Goal: Task Accomplishment & Management: Use online tool/utility

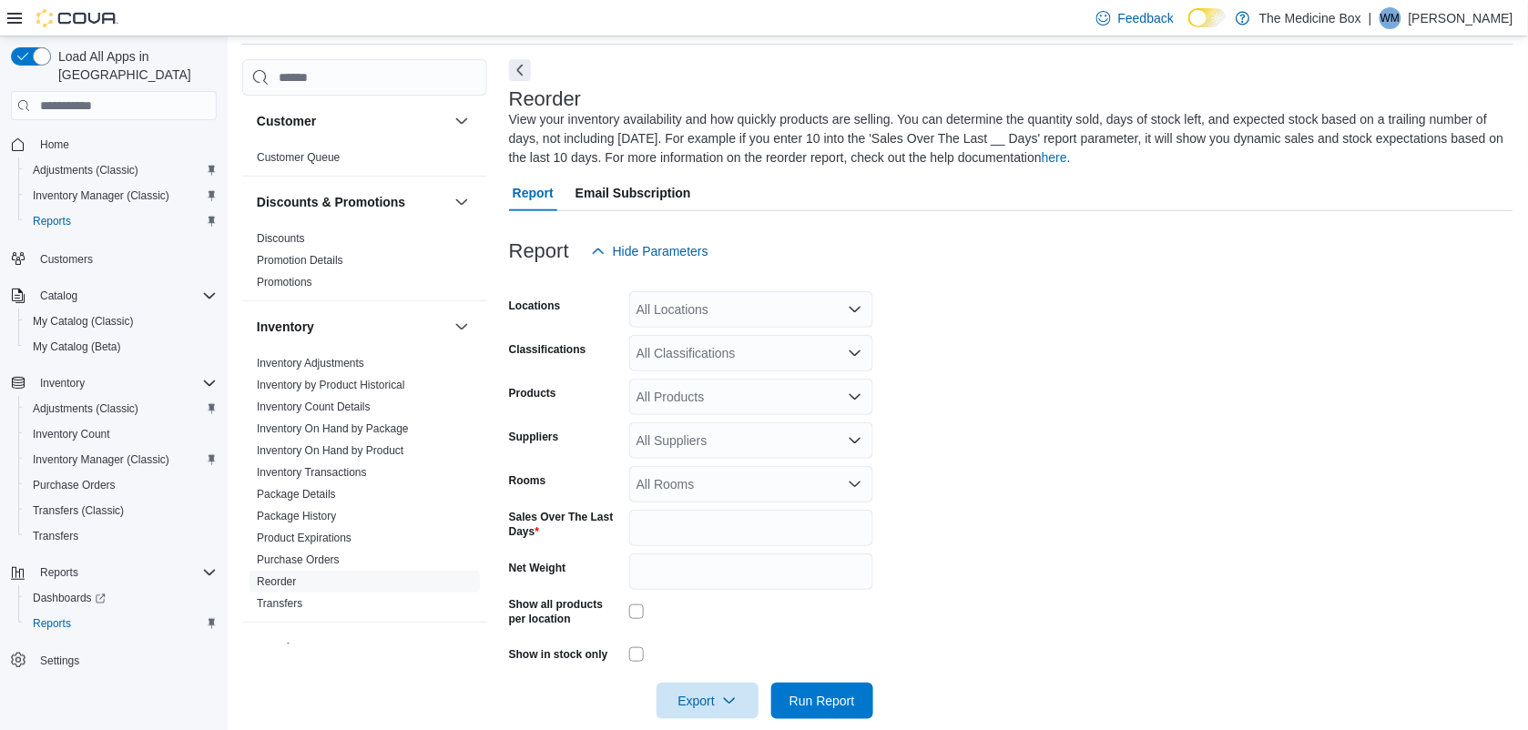
scroll to position [79, 0]
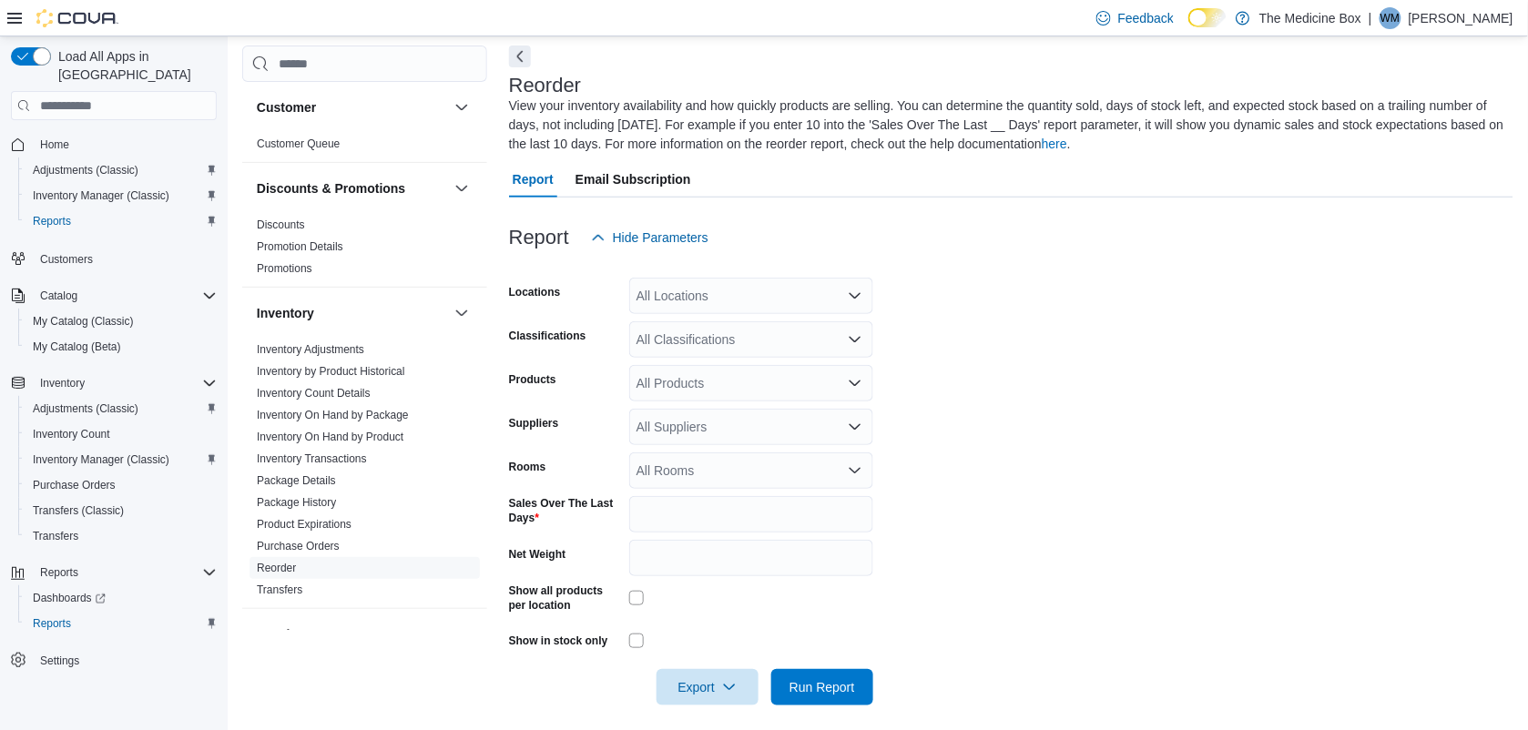
click at [751, 293] on div "All Locations" at bounding box center [751, 296] width 244 height 36
click at [747, 325] on span "The Medicine Box" at bounding box center [710, 327] width 102 height 18
click at [1052, 371] on form "Locations The Medicine Box Combo box. Selected. The Medicine Box. Press Backspa…" at bounding box center [1011, 481] width 1004 height 450
click at [753, 321] on div "All Classifications" at bounding box center [751, 339] width 244 height 36
type input "***"
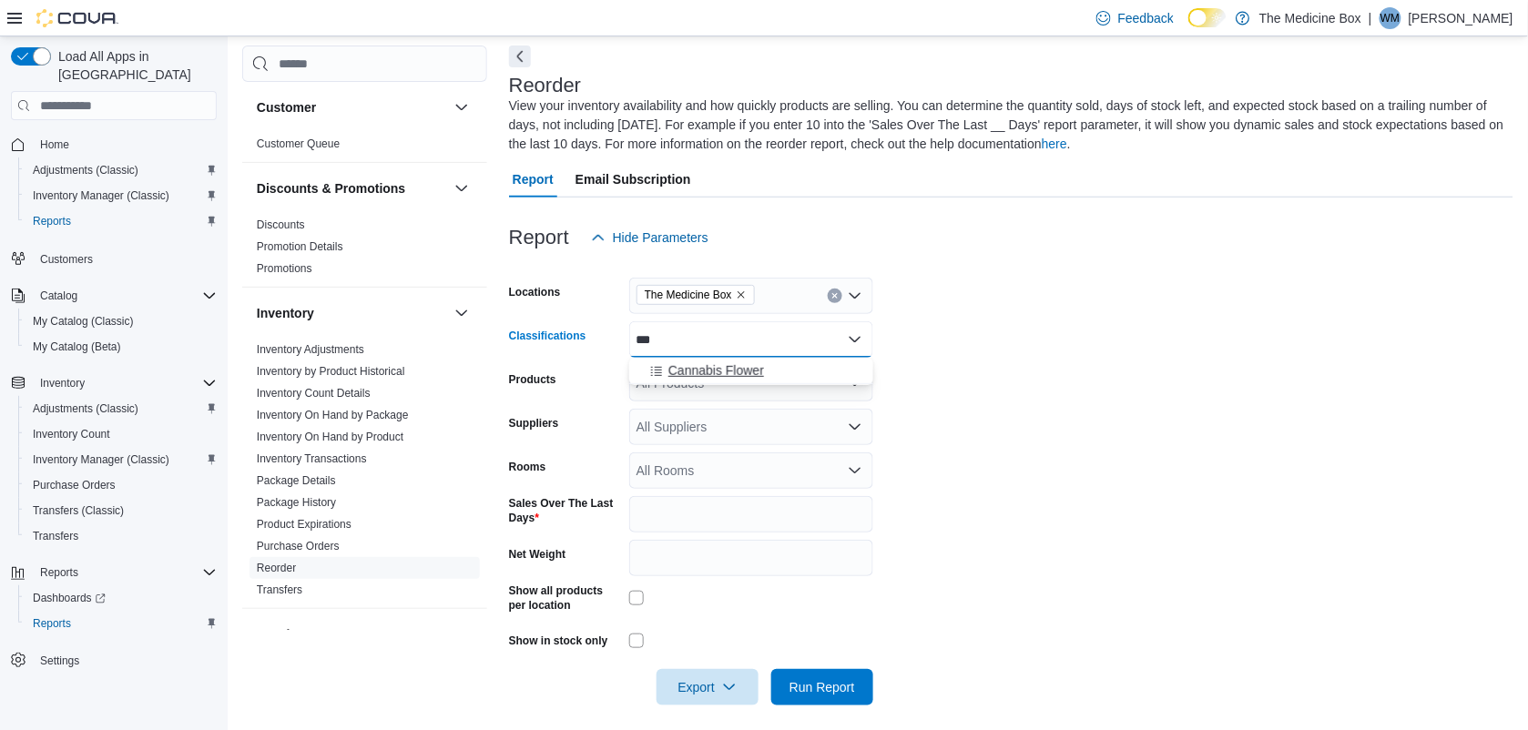
click at [735, 365] on span "Cannabis Flower" at bounding box center [716, 370] width 96 height 18
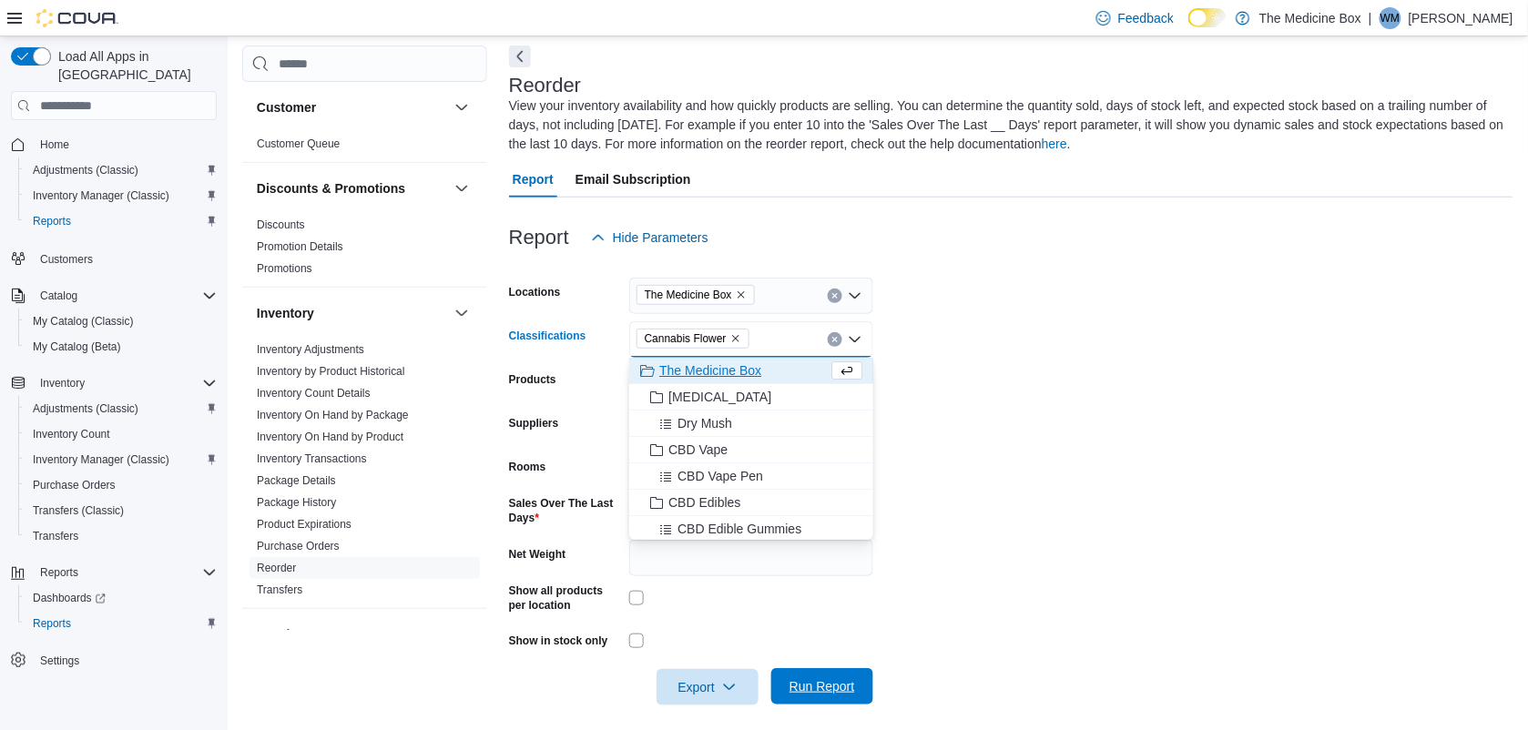
click at [831, 694] on span "Run Report" at bounding box center [822, 686] width 80 height 36
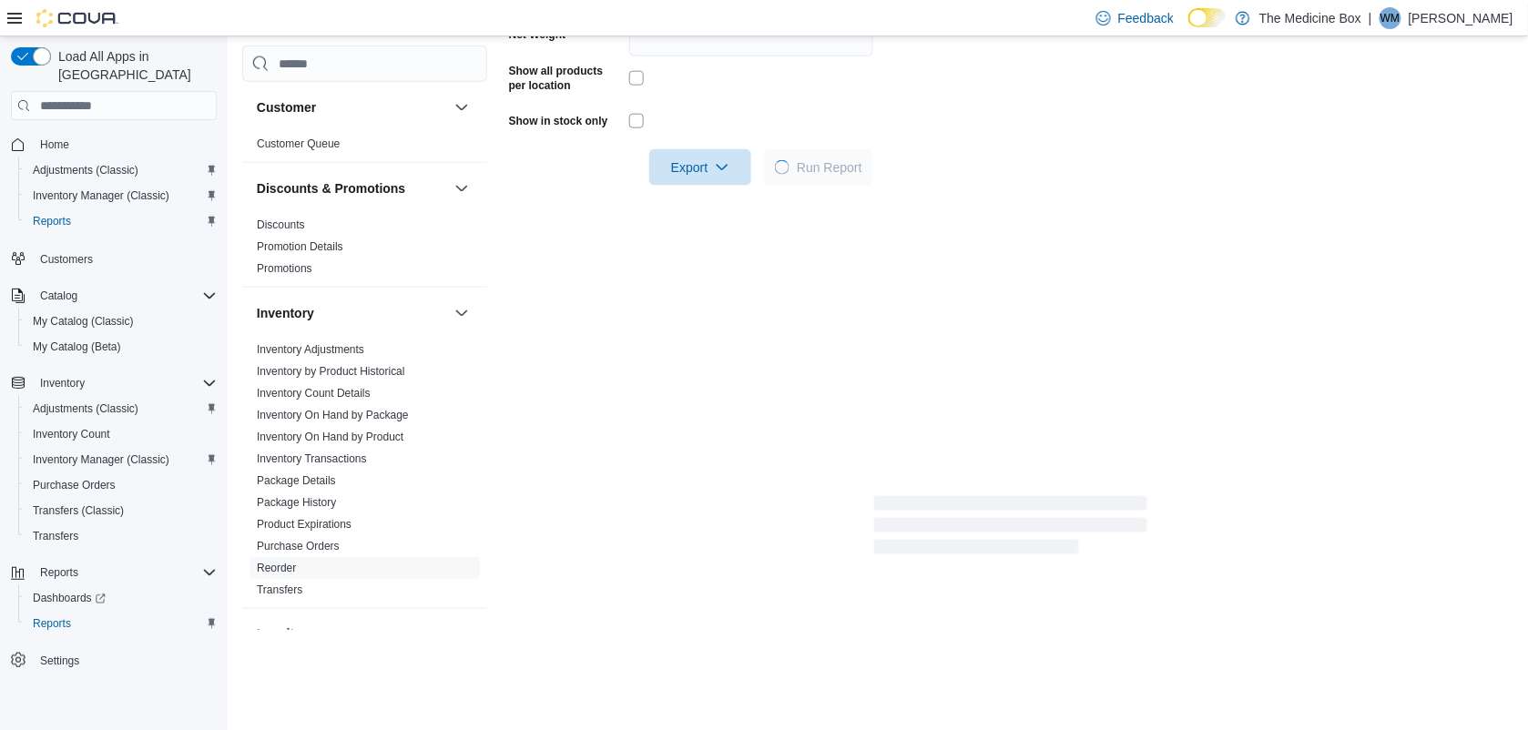
scroll to position [648, 0]
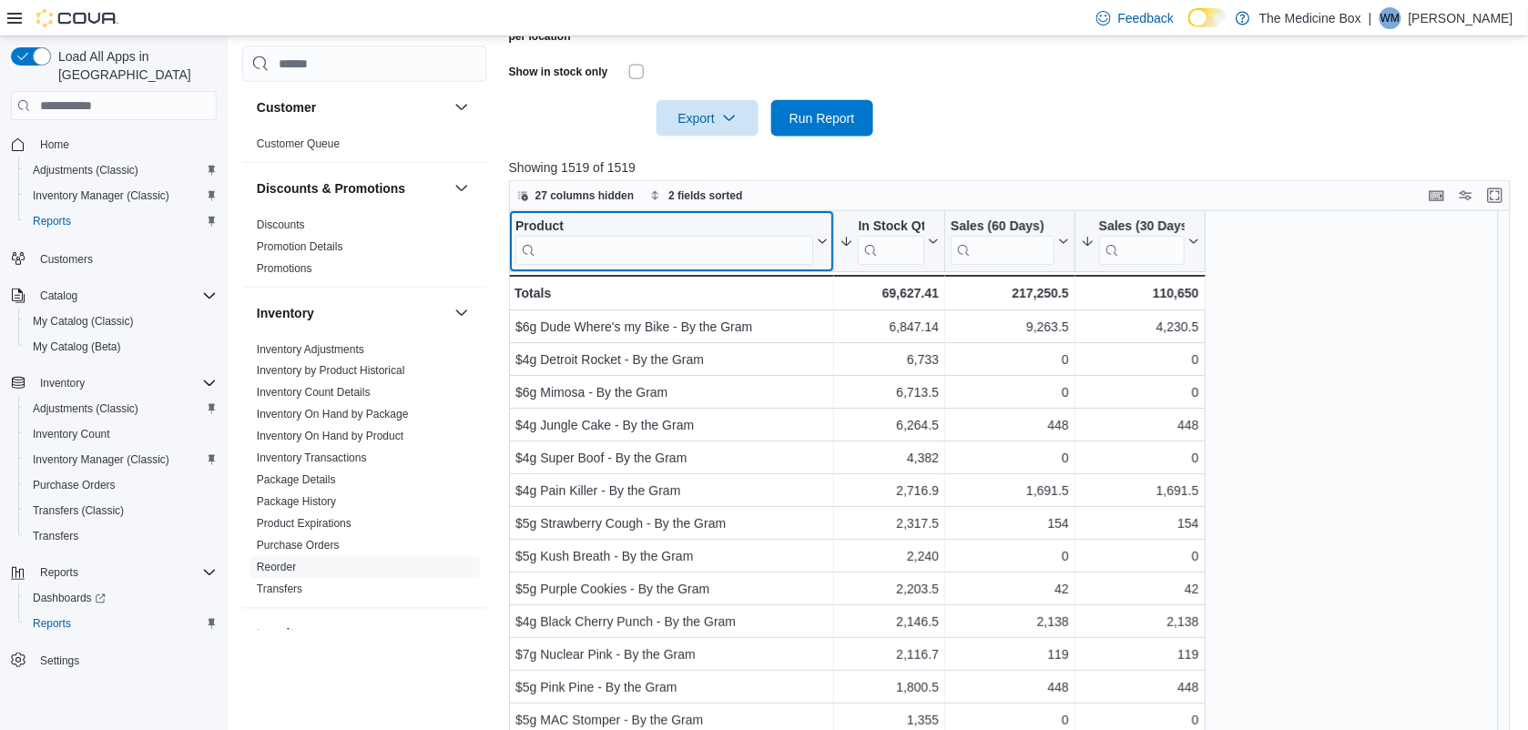
click at [722, 239] on input "search" at bounding box center [664, 250] width 298 height 29
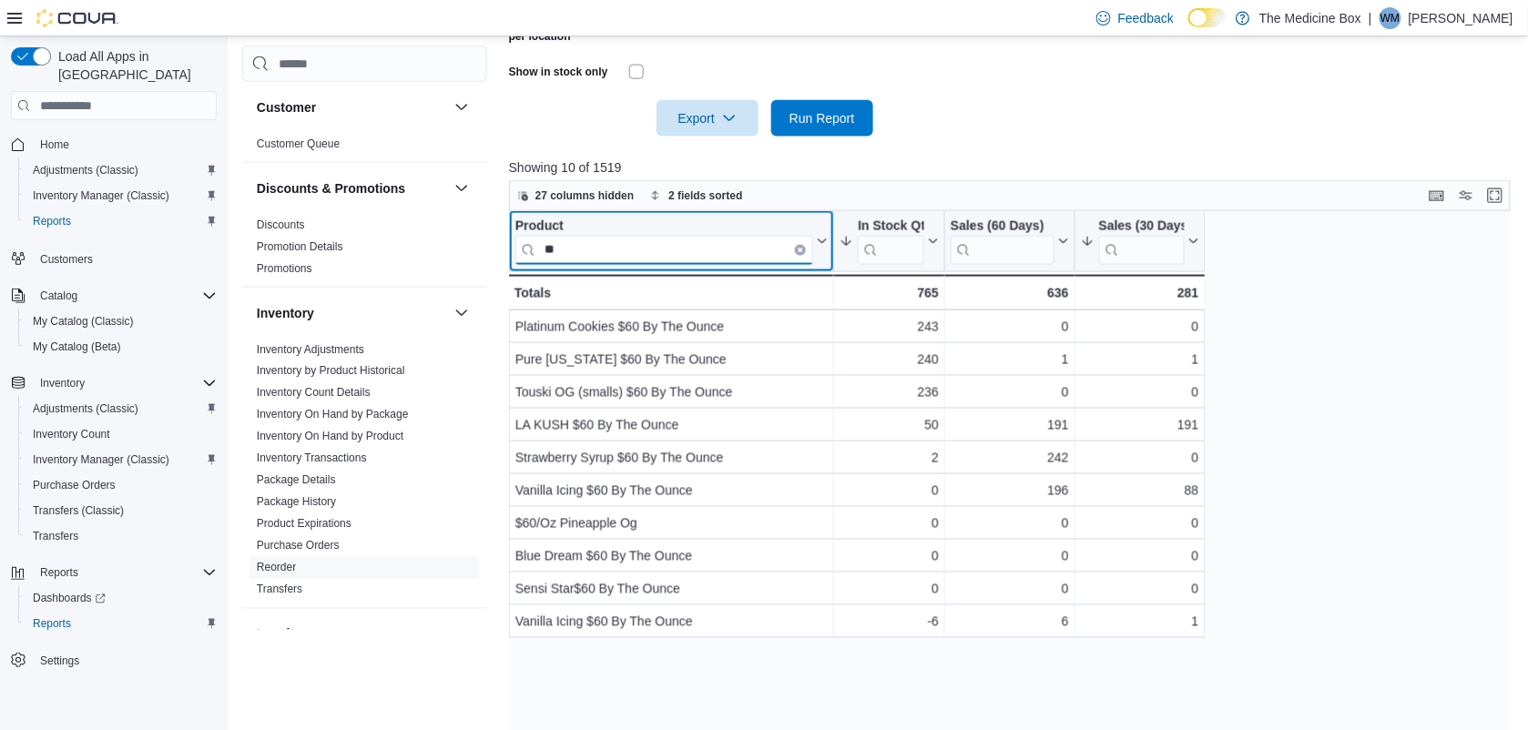
type input "**"
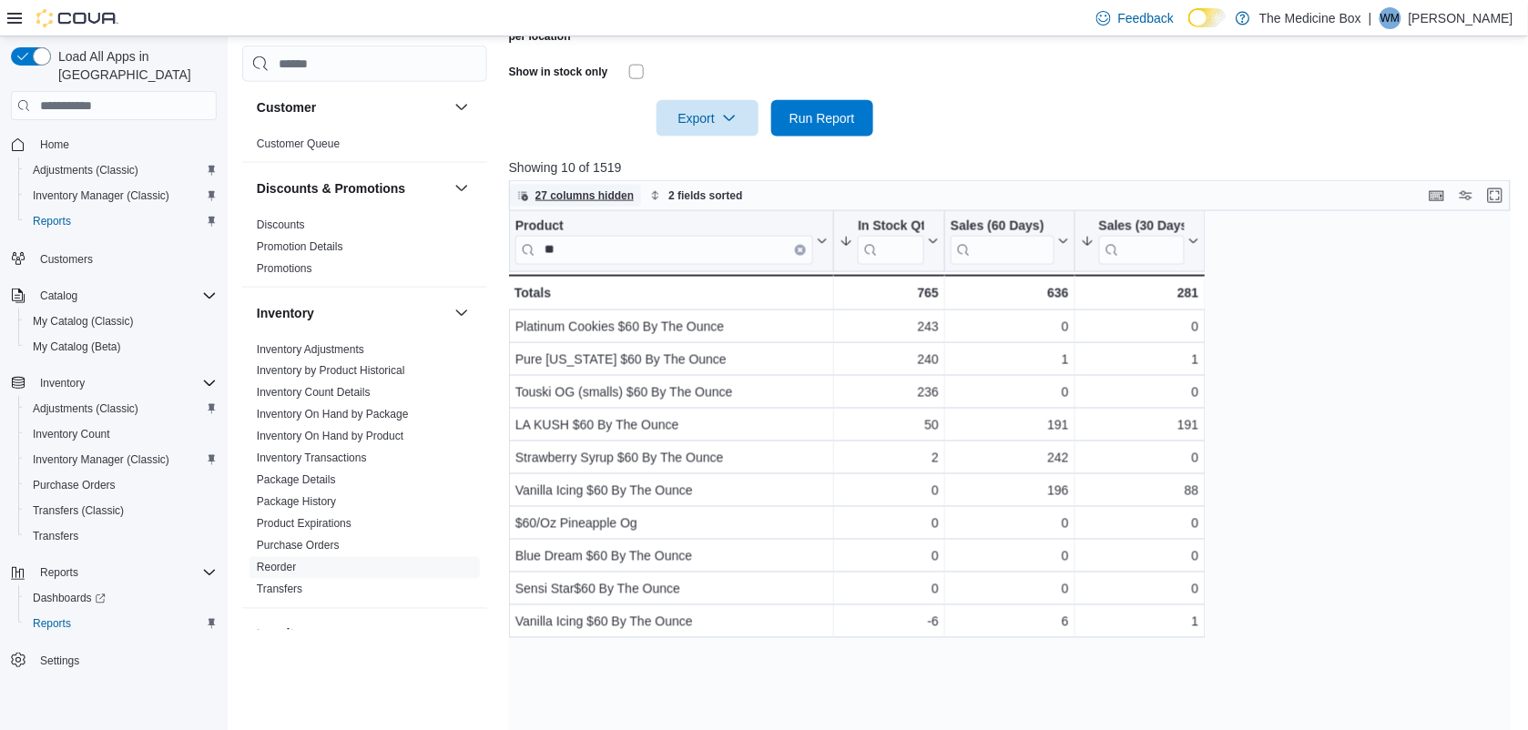
click at [606, 185] on span "27 columns hidden" at bounding box center [575, 196] width 117 height 22
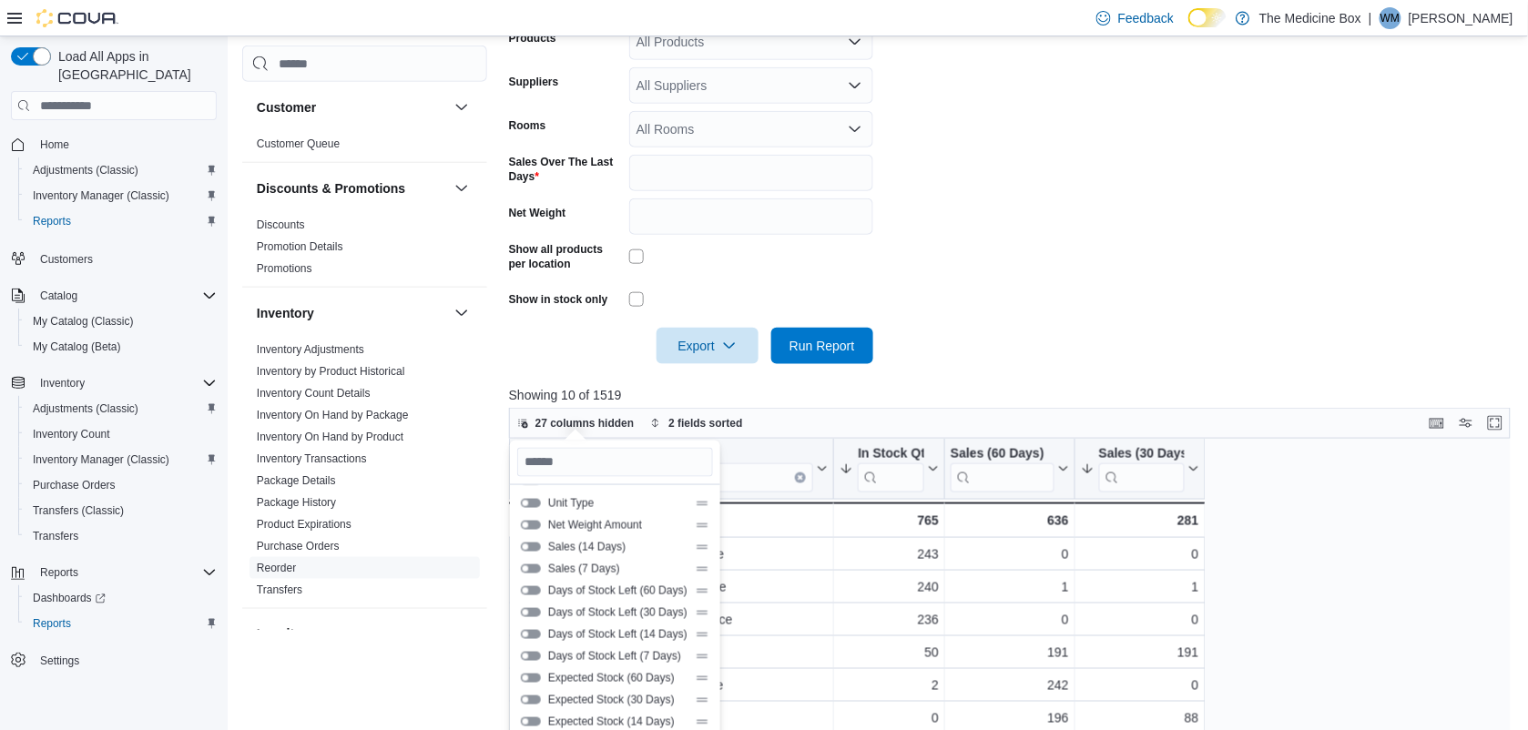
scroll to position [228, 0]
click at [533, 539] on button "Sales (14 Days)" at bounding box center [531, 537] width 20 height 9
click at [1104, 316] on div at bounding box center [1015, 320] width 1012 height 15
